Goal: Task Accomplishment & Management: Manage account settings

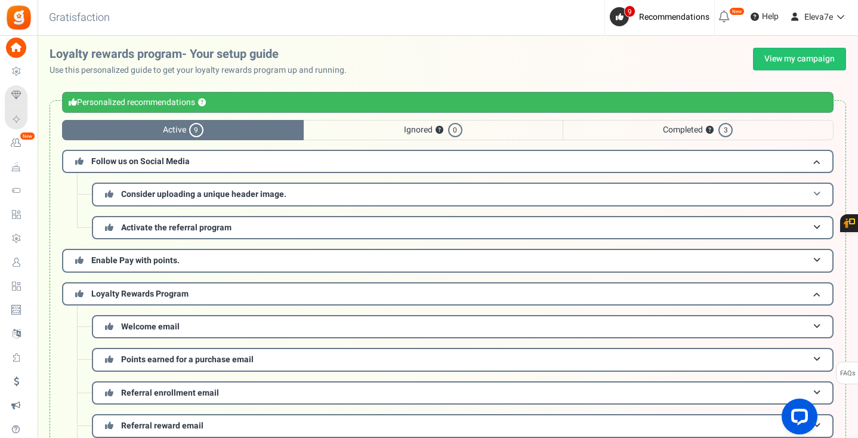
scroll to position [21, 0]
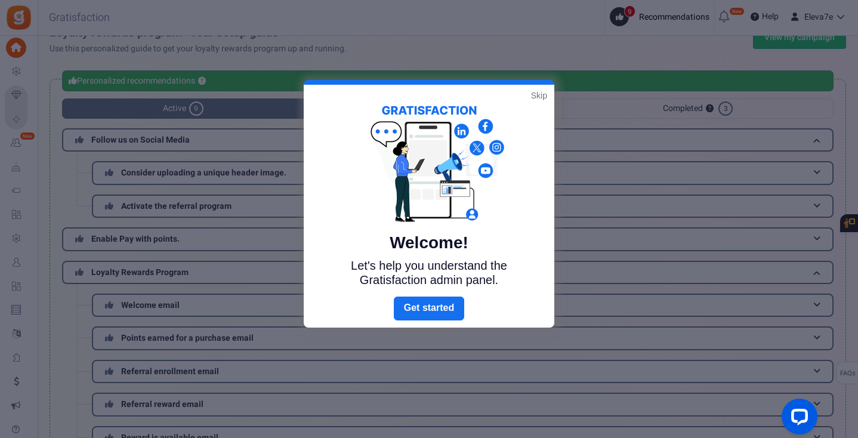
click at [539, 100] on link "Skip" at bounding box center [539, 96] width 16 height 12
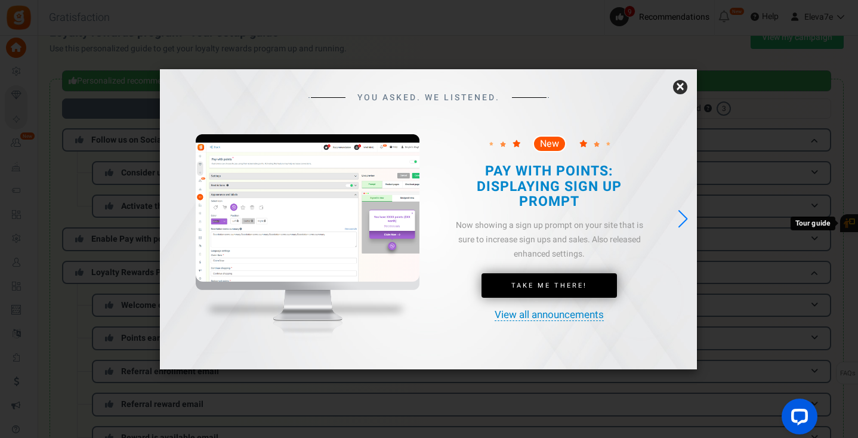
click at [685, 86] on link "×" at bounding box center [680, 87] width 14 height 14
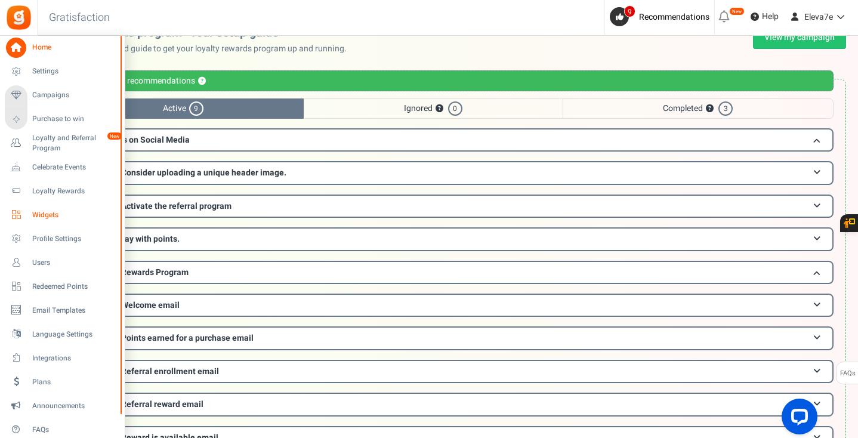
click at [41, 206] on link "Widgets" at bounding box center [62, 215] width 115 height 20
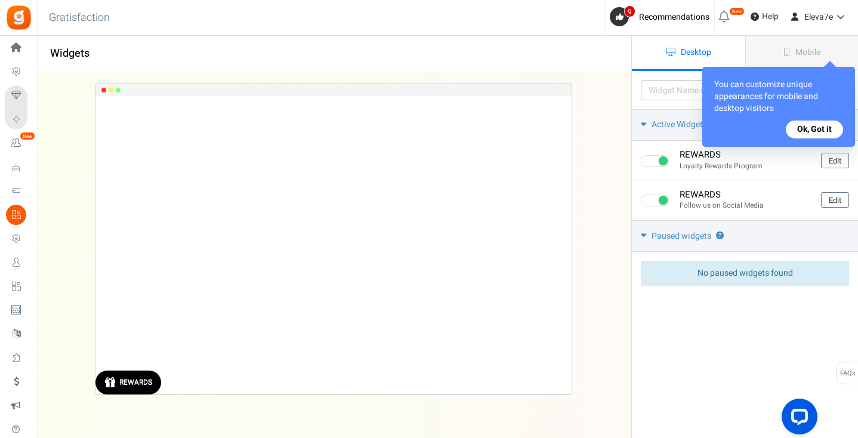
click at [809, 133] on button "Ok, Got it" at bounding box center [814, 130] width 57 height 18
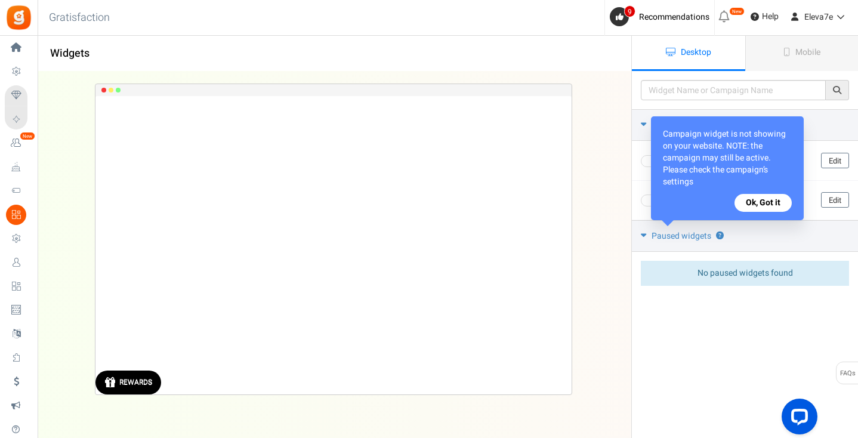
click at [769, 209] on button "Ok, Got it" at bounding box center [763, 203] width 57 height 18
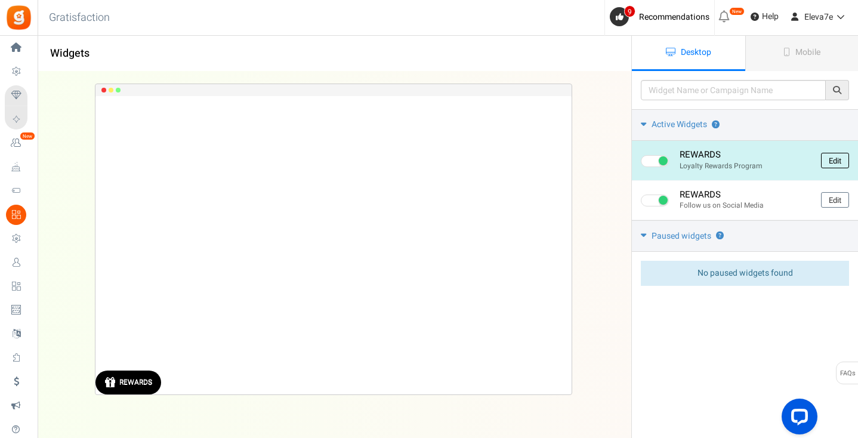
click at [826, 158] on link "Edit" at bounding box center [835, 161] width 28 height 16
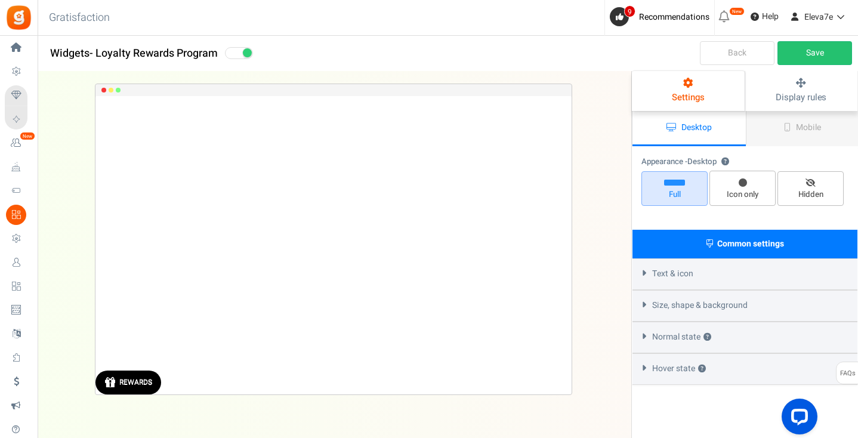
select select "left-bottom-bar"
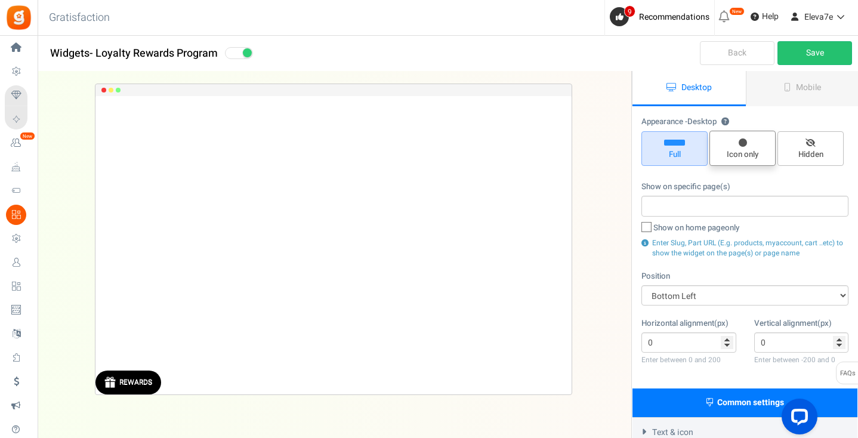
click at [737, 155] on span "Icon only" at bounding box center [743, 154] width 56 height 11
click at [743, 141] on input "Icon only" at bounding box center [747, 137] width 8 height 8
radio input "true"
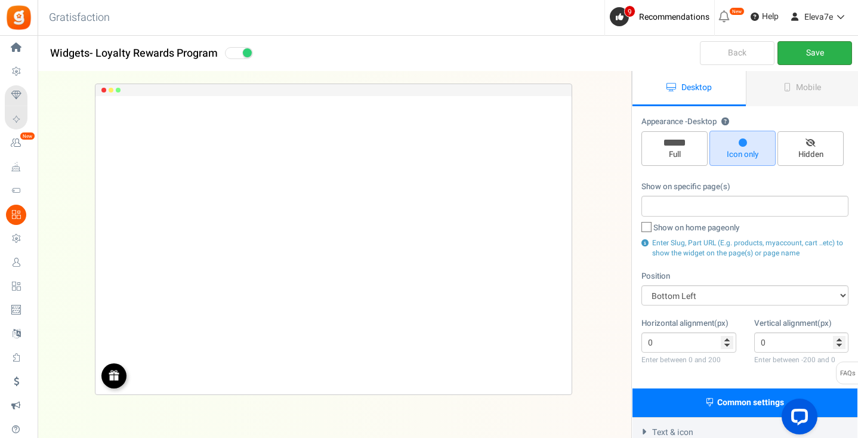
click at [825, 51] on link "Save" at bounding box center [815, 53] width 75 height 24
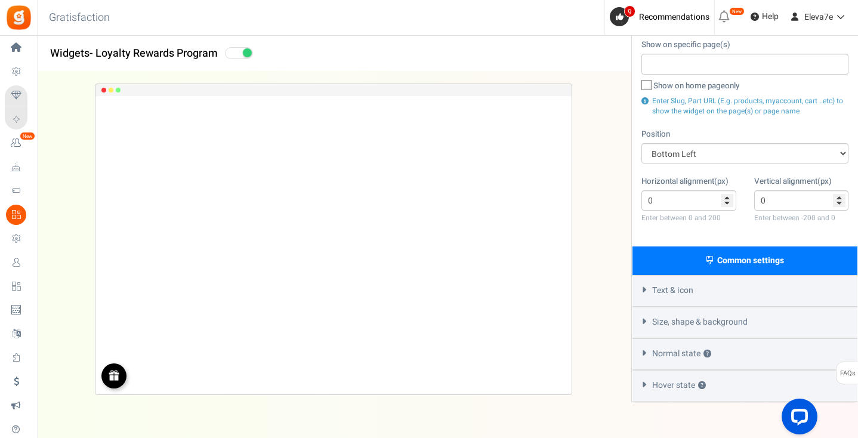
scroll to position [143, 0]
click at [644, 319] on icon at bounding box center [644, 320] width 9 height 5
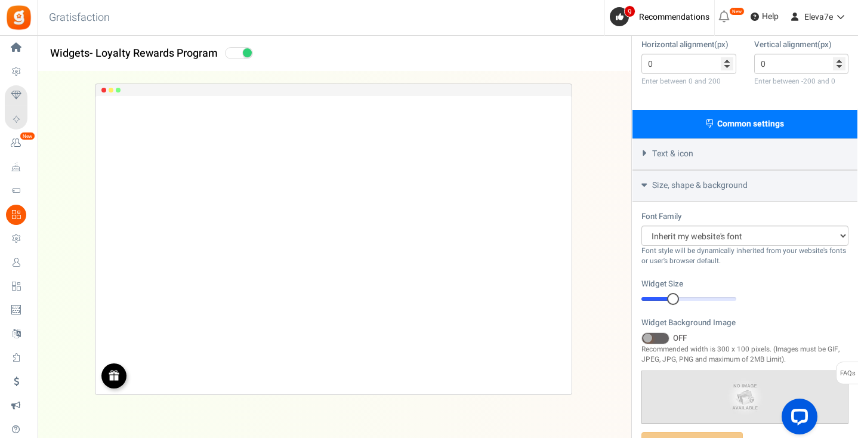
scroll to position [254, 0]
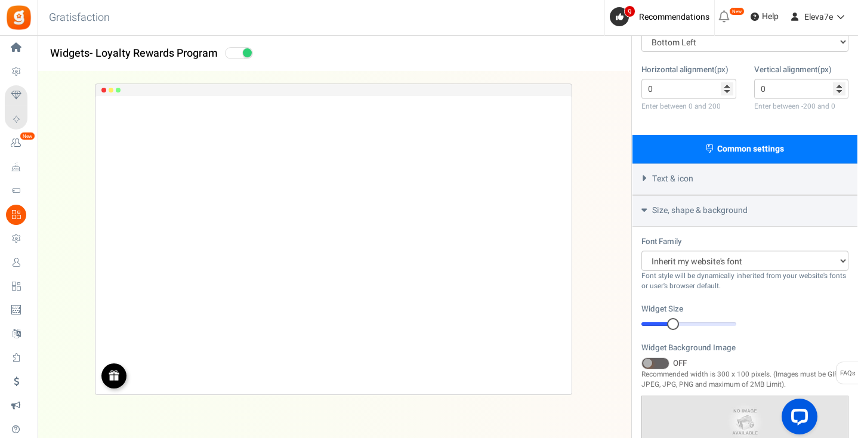
click at [644, 208] on icon at bounding box center [644, 209] width 5 height 9
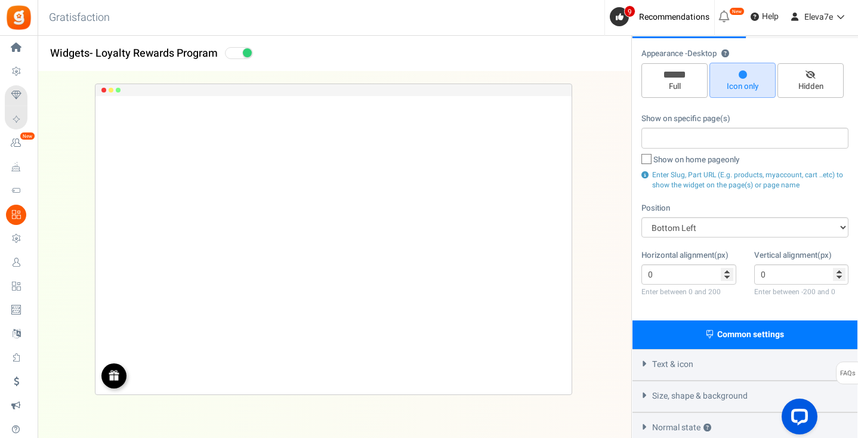
scroll to position [54, 0]
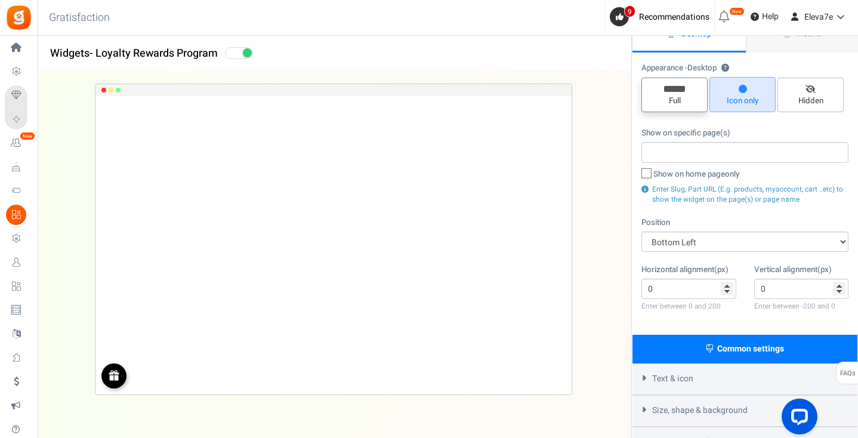
click at [682, 107] on span "Full" at bounding box center [675, 95] width 66 height 35
click at [682, 88] on input "Full" at bounding box center [679, 84] width 8 height 8
radio input "true"
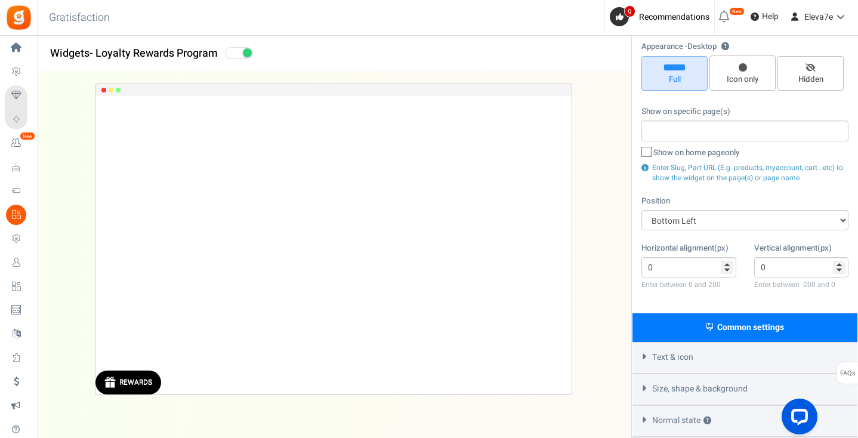
scroll to position [78, 0]
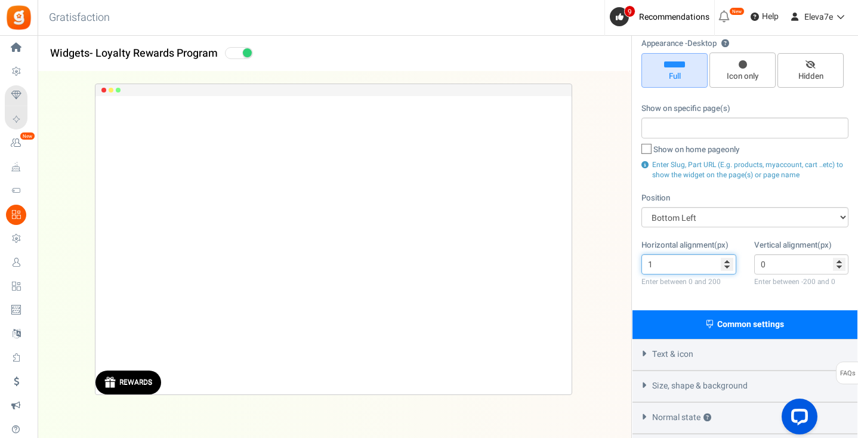
click at [727, 260] on input "1" at bounding box center [689, 264] width 95 height 20
click at [727, 260] on input "2" at bounding box center [689, 264] width 95 height 20
click at [727, 260] on input "3" at bounding box center [689, 264] width 95 height 20
click at [727, 260] on input "4" at bounding box center [689, 264] width 95 height 20
click at [727, 263] on input "3" at bounding box center [689, 264] width 95 height 20
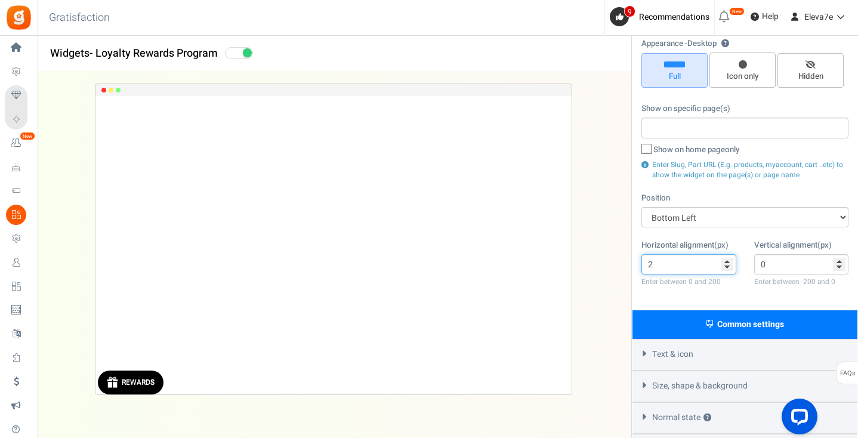
click at [727, 263] on input "2" at bounding box center [689, 264] width 95 height 20
click at [727, 263] on input "1" at bounding box center [689, 264] width 95 height 20
click at [727, 263] on input "0" at bounding box center [689, 264] width 95 height 20
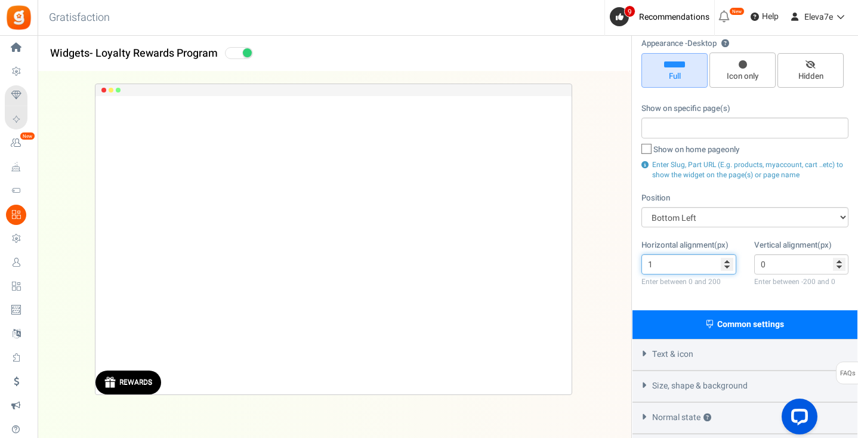
click at [727, 255] on input "1" at bounding box center [689, 264] width 95 height 20
click at [727, 255] on input "2" at bounding box center [689, 264] width 95 height 20
click at [727, 255] on input "3" at bounding box center [689, 264] width 95 height 20
click at [727, 255] on input "4" at bounding box center [689, 264] width 95 height 20
click at [727, 255] on input "5" at bounding box center [689, 264] width 95 height 20
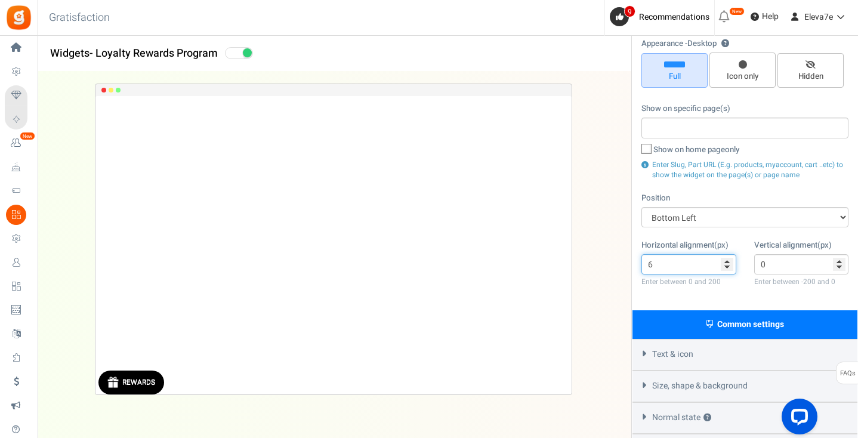
click at [727, 255] on input "6" at bounding box center [689, 264] width 95 height 20
click at [727, 255] on input "7" at bounding box center [689, 264] width 95 height 20
click at [727, 255] on input "8" at bounding box center [689, 264] width 95 height 20
click at [727, 255] on input "9" at bounding box center [689, 264] width 95 height 20
type input "10"
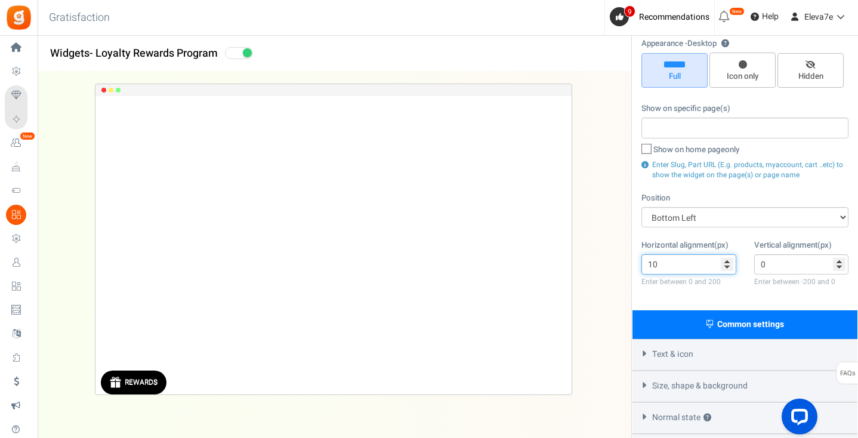
click at [727, 255] on input "10" at bounding box center [689, 264] width 95 height 20
click at [838, 264] on input "-1" at bounding box center [802, 264] width 95 height 20
click at [838, 264] on input "-2" at bounding box center [802, 264] width 95 height 20
click at [838, 264] on input "-3" at bounding box center [802, 264] width 95 height 20
click at [838, 264] on input "-4" at bounding box center [802, 264] width 95 height 20
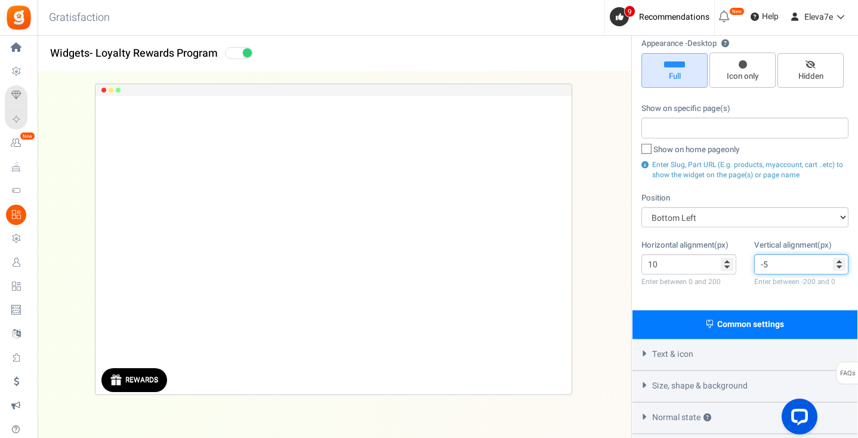
click at [838, 264] on input "-5" at bounding box center [802, 264] width 95 height 20
click at [841, 266] on input "-6" at bounding box center [802, 264] width 95 height 20
click at [841, 266] on input "-7" at bounding box center [802, 264] width 95 height 20
click at [841, 266] on input "-8" at bounding box center [802, 264] width 95 height 20
click at [841, 266] on input "-9" at bounding box center [802, 264] width 95 height 20
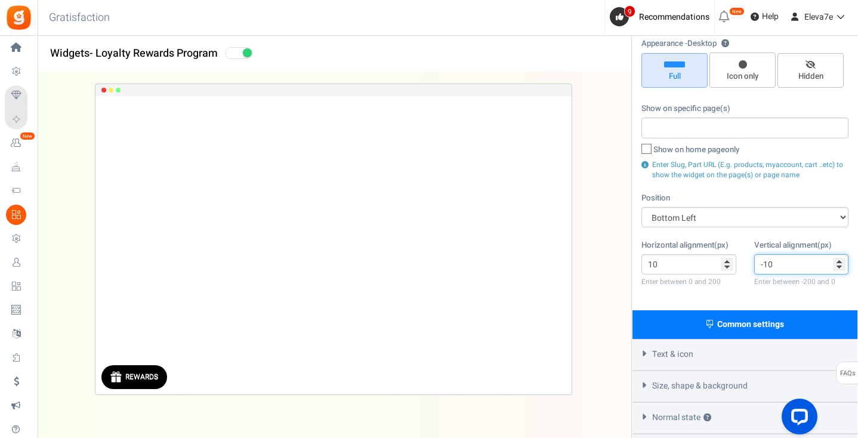
click at [841, 266] on input "-10" at bounding box center [802, 264] width 95 height 20
click at [841, 266] on input "-11" at bounding box center [802, 264] width 95 height 20
type input "-10"
click at [841, 258] on input "-10" at bounding box center [802, 264] width 95 height 20
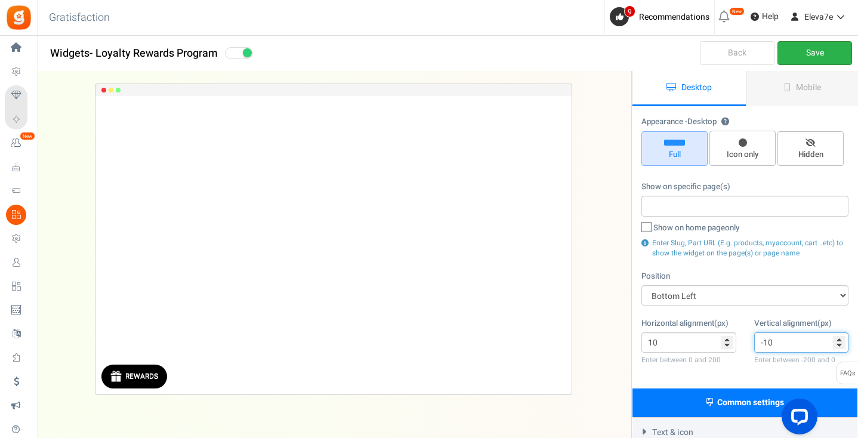
scroll to position [0, 0]
click at [823, 50] on link "Save" at bounding box center [815, 53] width 75 height 24
